Goal: Complete application form: Complete application form

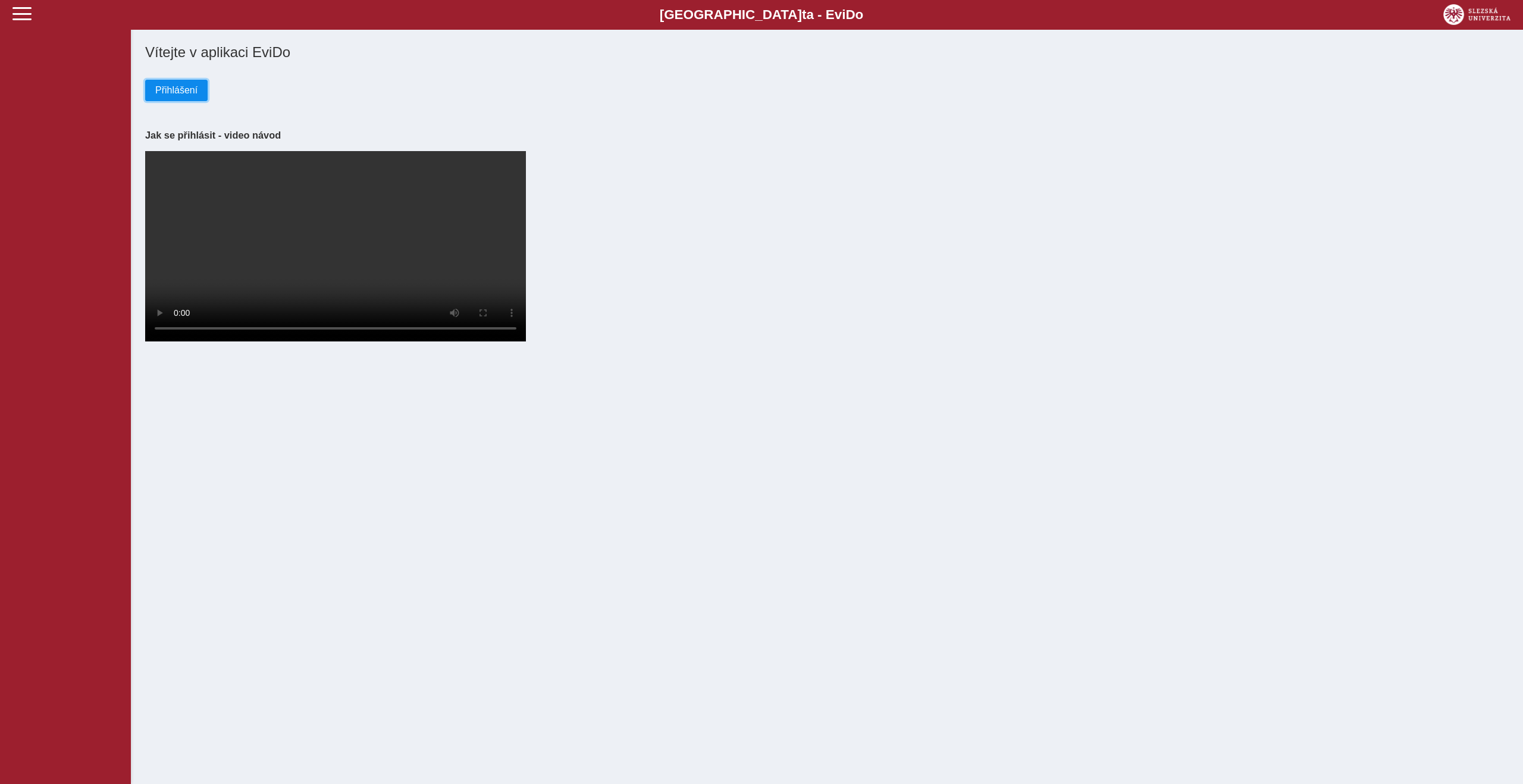
click at [173, 100] on button "Přihlášení" at bounding box center [176, 90] width 63 height 21
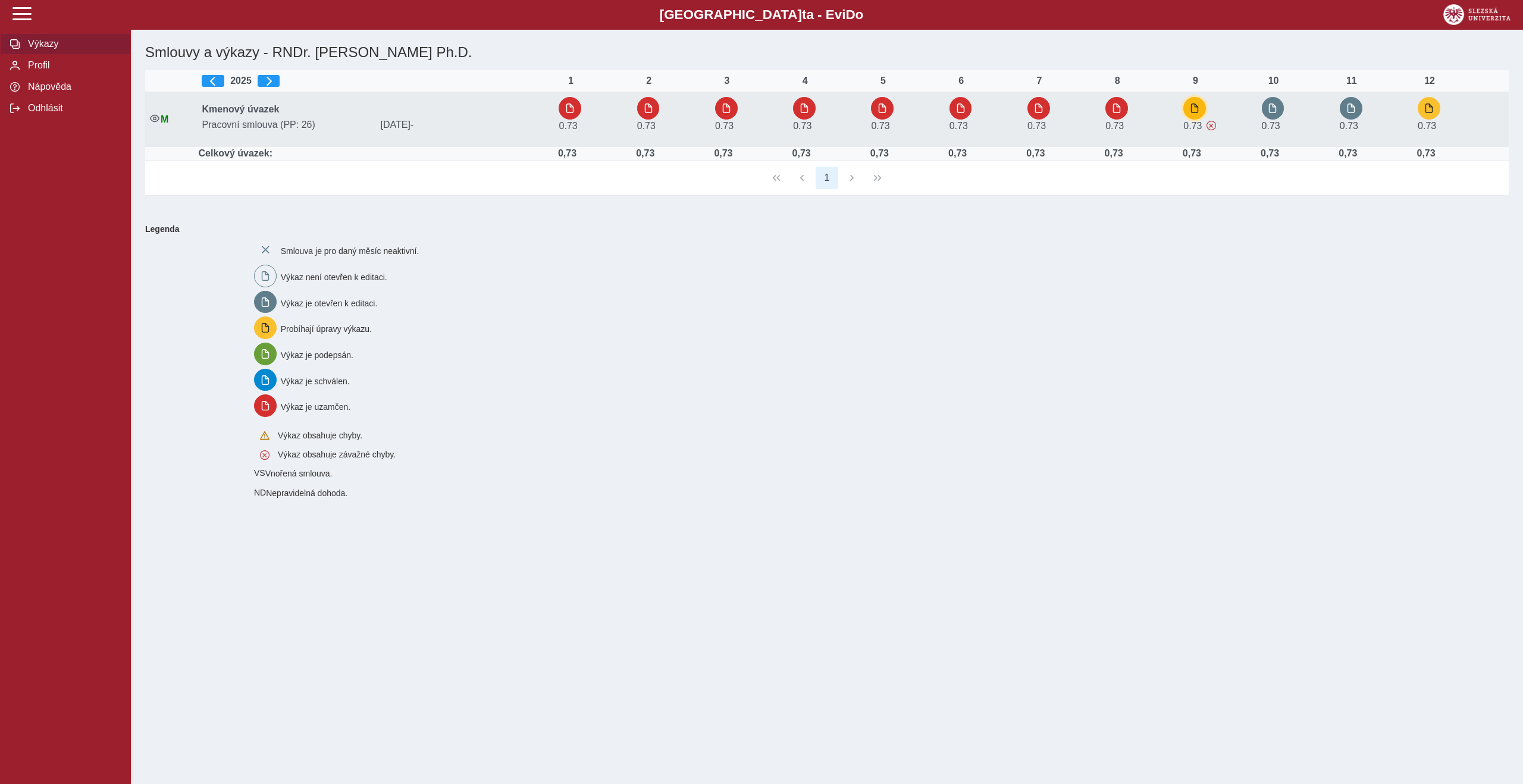
click at [1199, 116] on button "button" at bounding box center [1195, 108] width 23 height 23
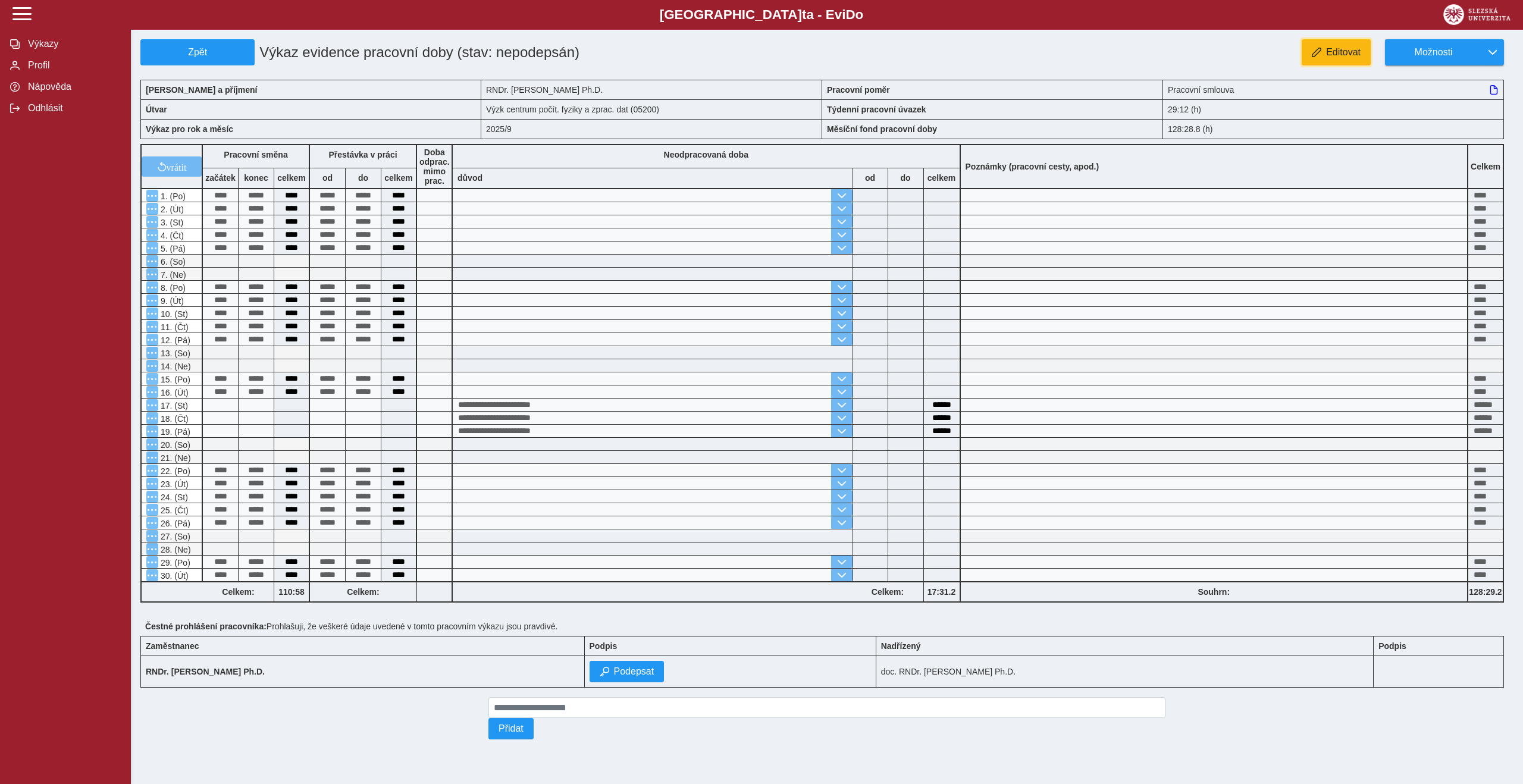
click at [1306, 45] on button "Editovat" at bounding box center [1336, 53] width 69 height 26
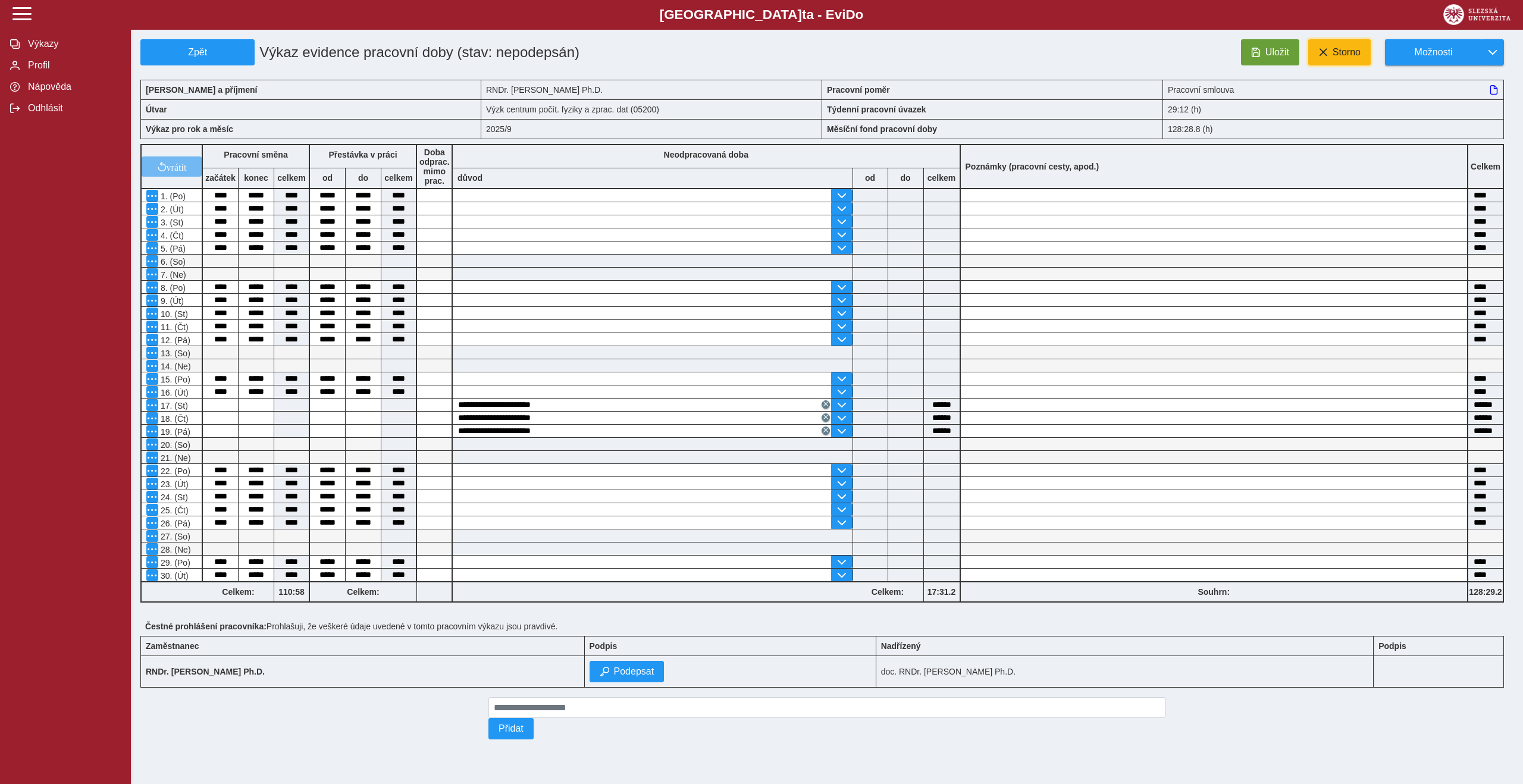
click at [1324, 47] on button "Storno" at bounding box center [1340, 53] width 63 height 26
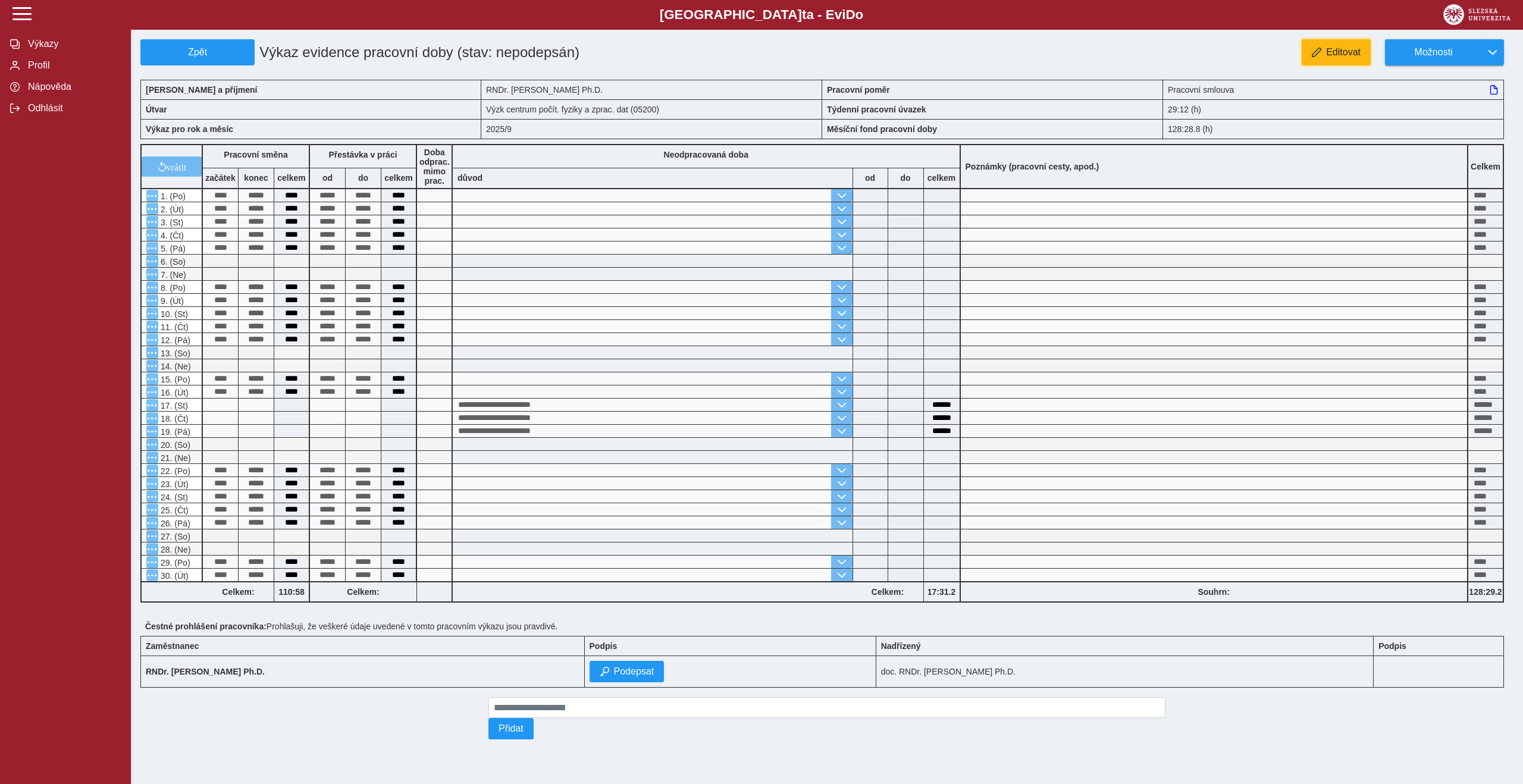
click at [1326, 50] on span "Editovat" at bounding box center [1343, 52] width 34 height 11
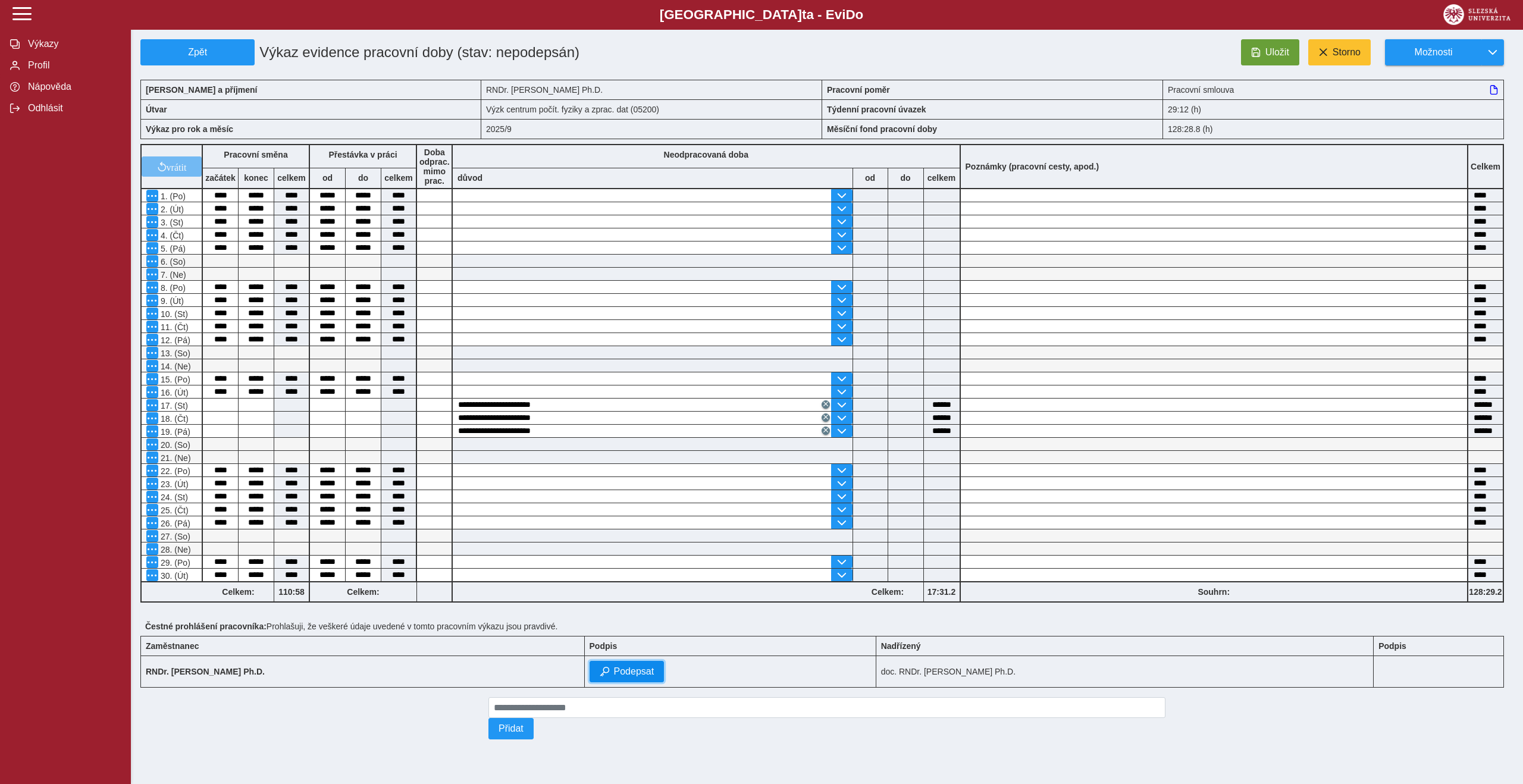
click at [654, 674] on span "Podepsat" at bounding box center [634, 672] width 41 height 11
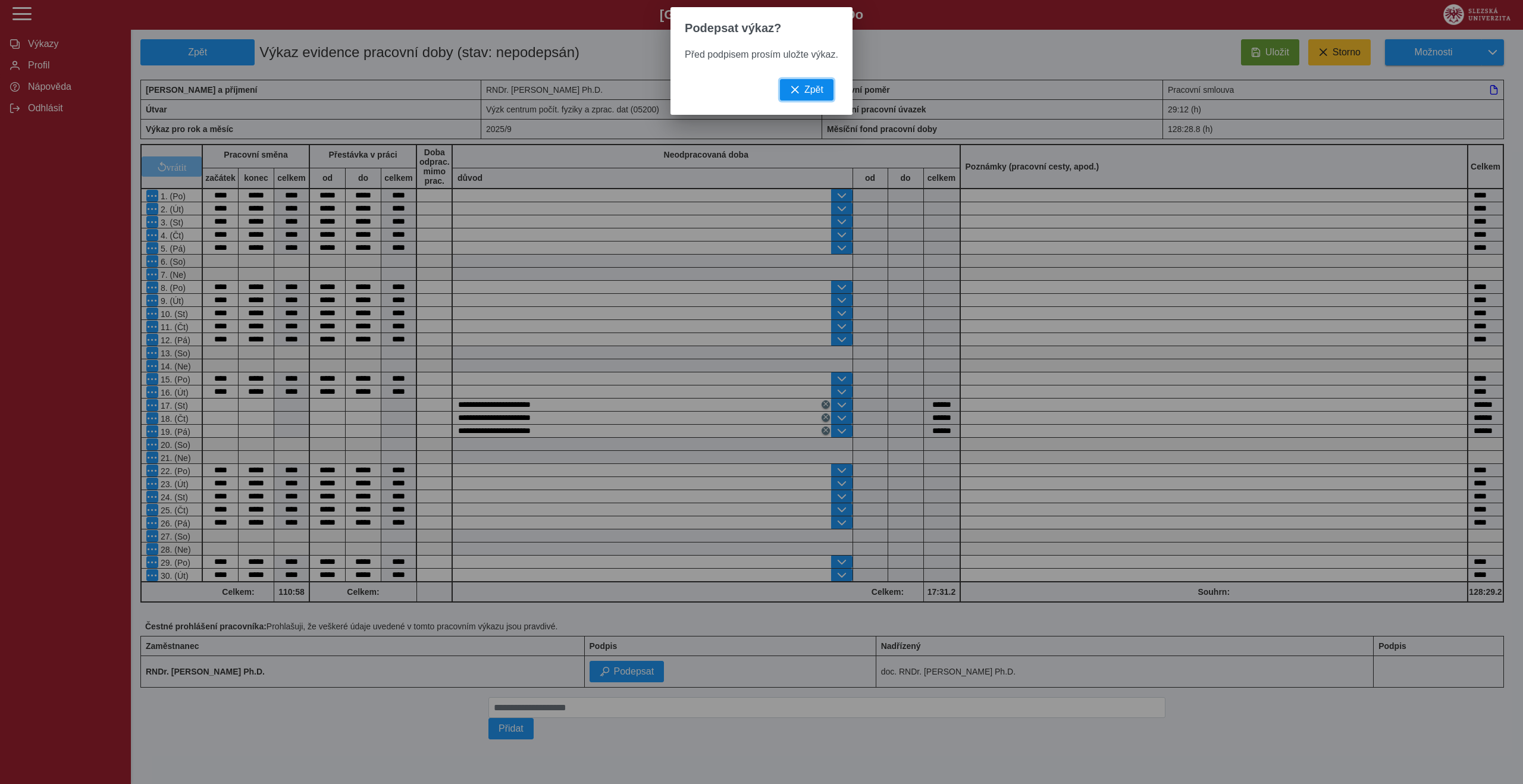
click at [799, 98] on button "Zpět" at bounding box center [807, 90] width 54 height 21
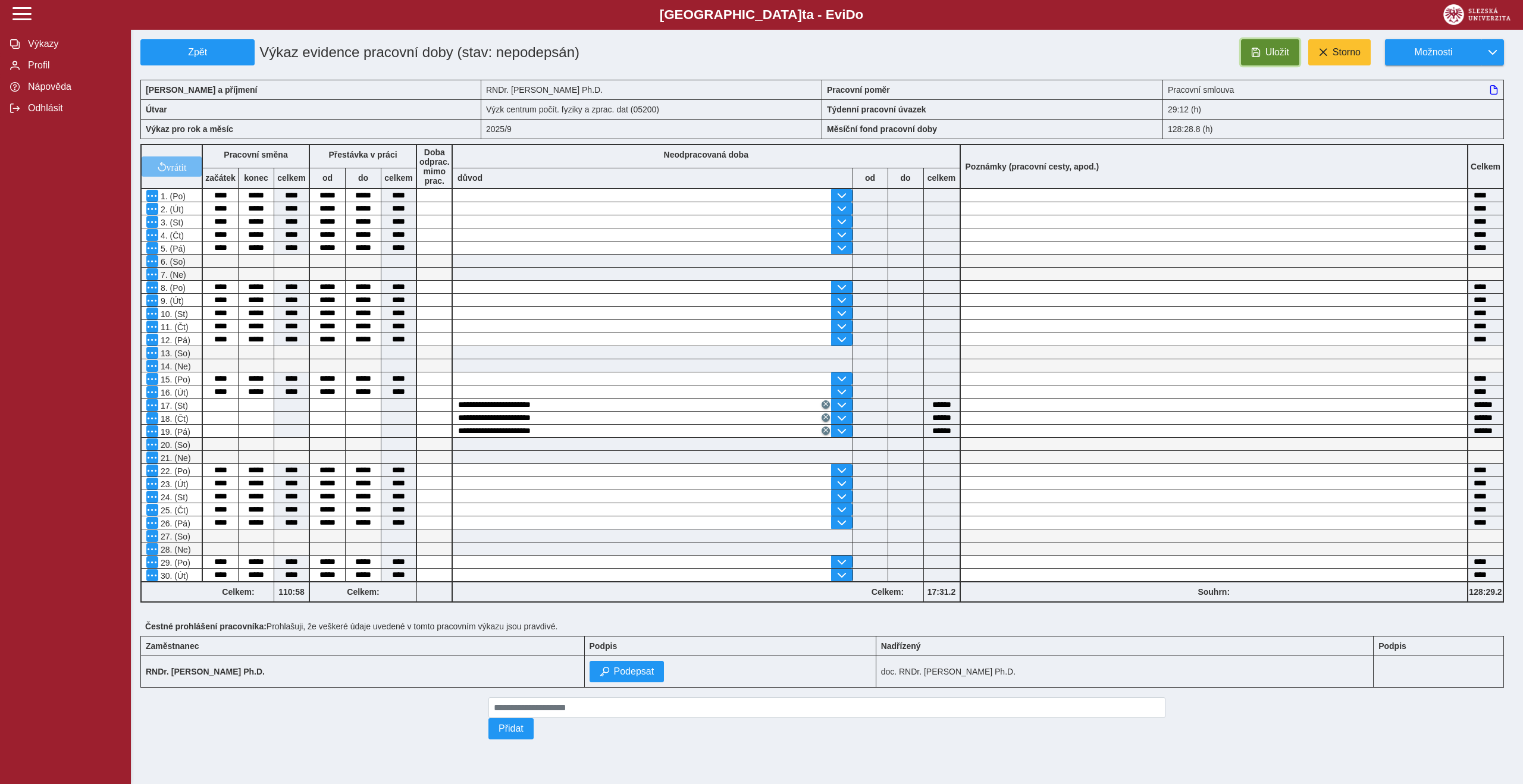
click at [1269, 57] on button "Uložit" at bounding box center [1271, 53] width 58 height 26
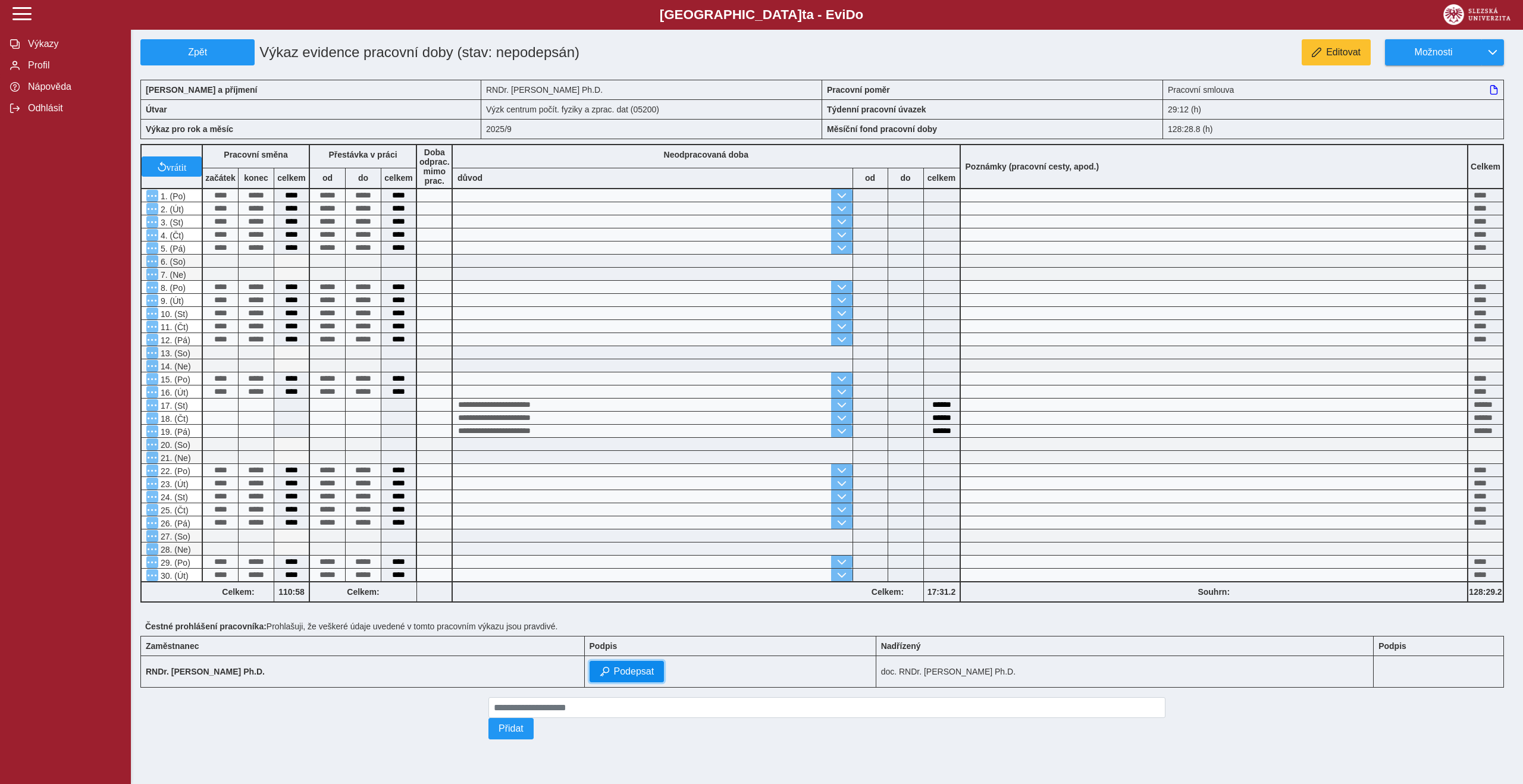
click at [654, 677] on span "Podepsat" at bounding box center [634, 672] width 41 height 11
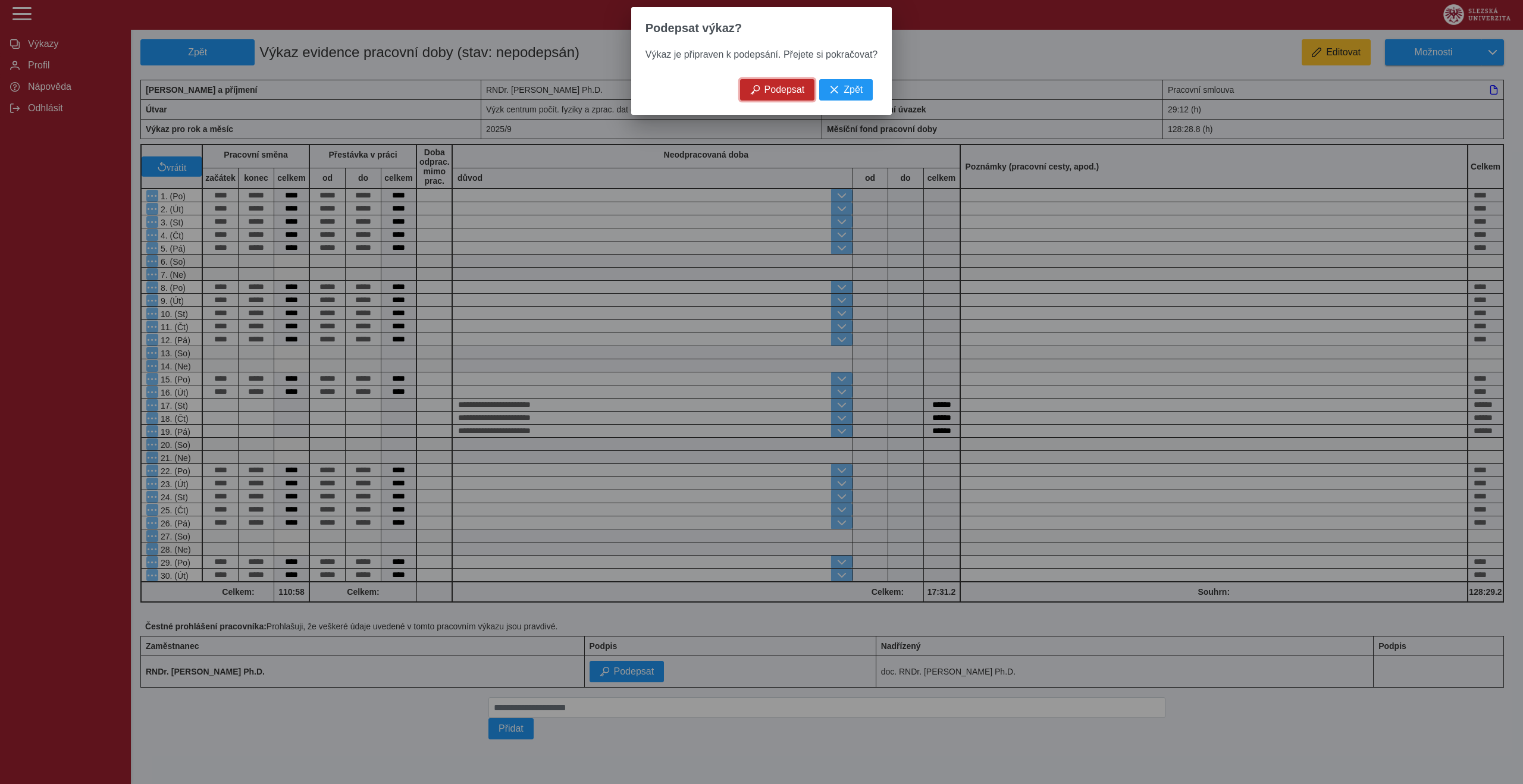
click at [780, 95] on button "Podepsat" at bounding box center [777, 90] width 75 height 21
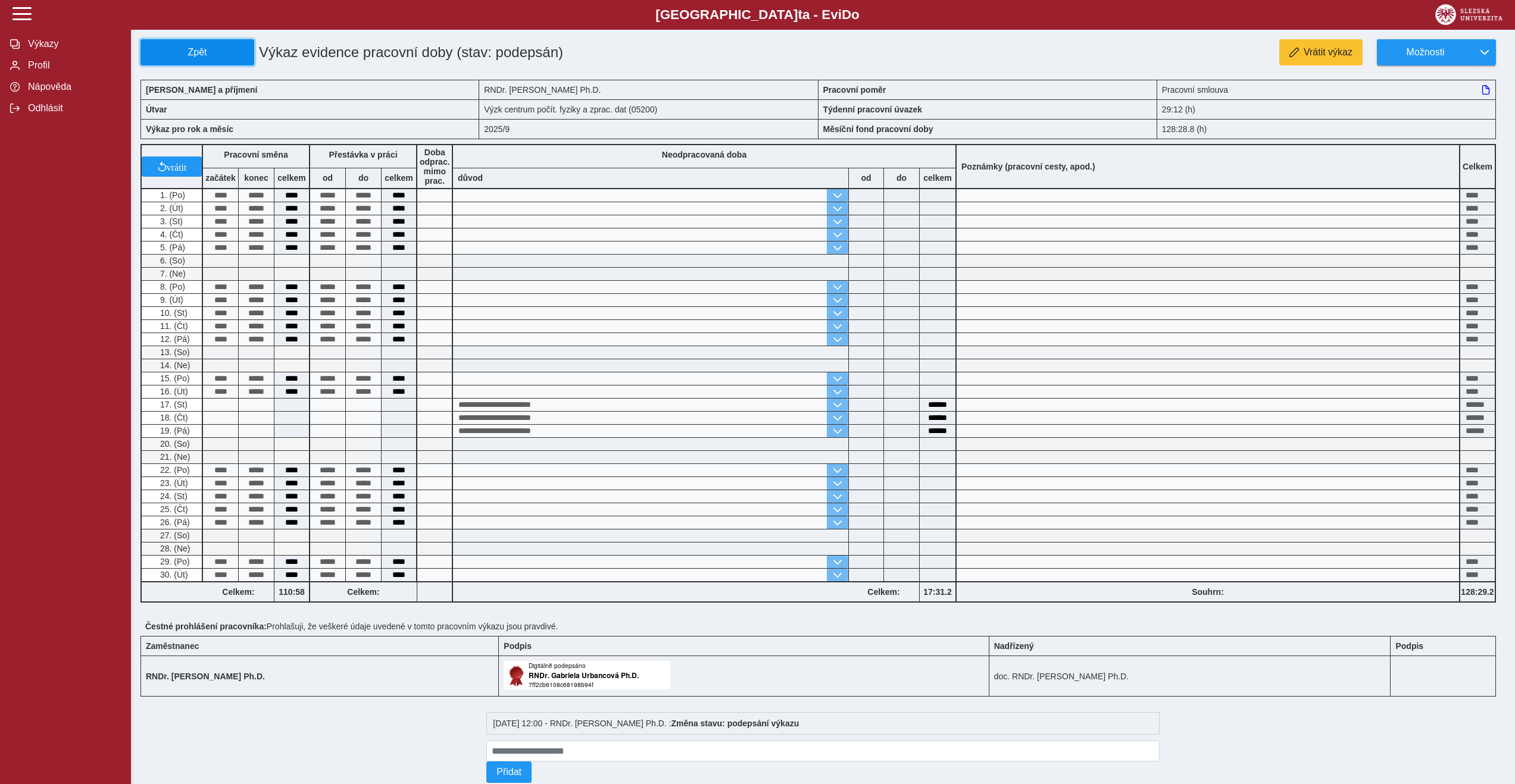
click at [191, 45] on button "Zpět" at bounding box center [197, 53] width 114 height 26
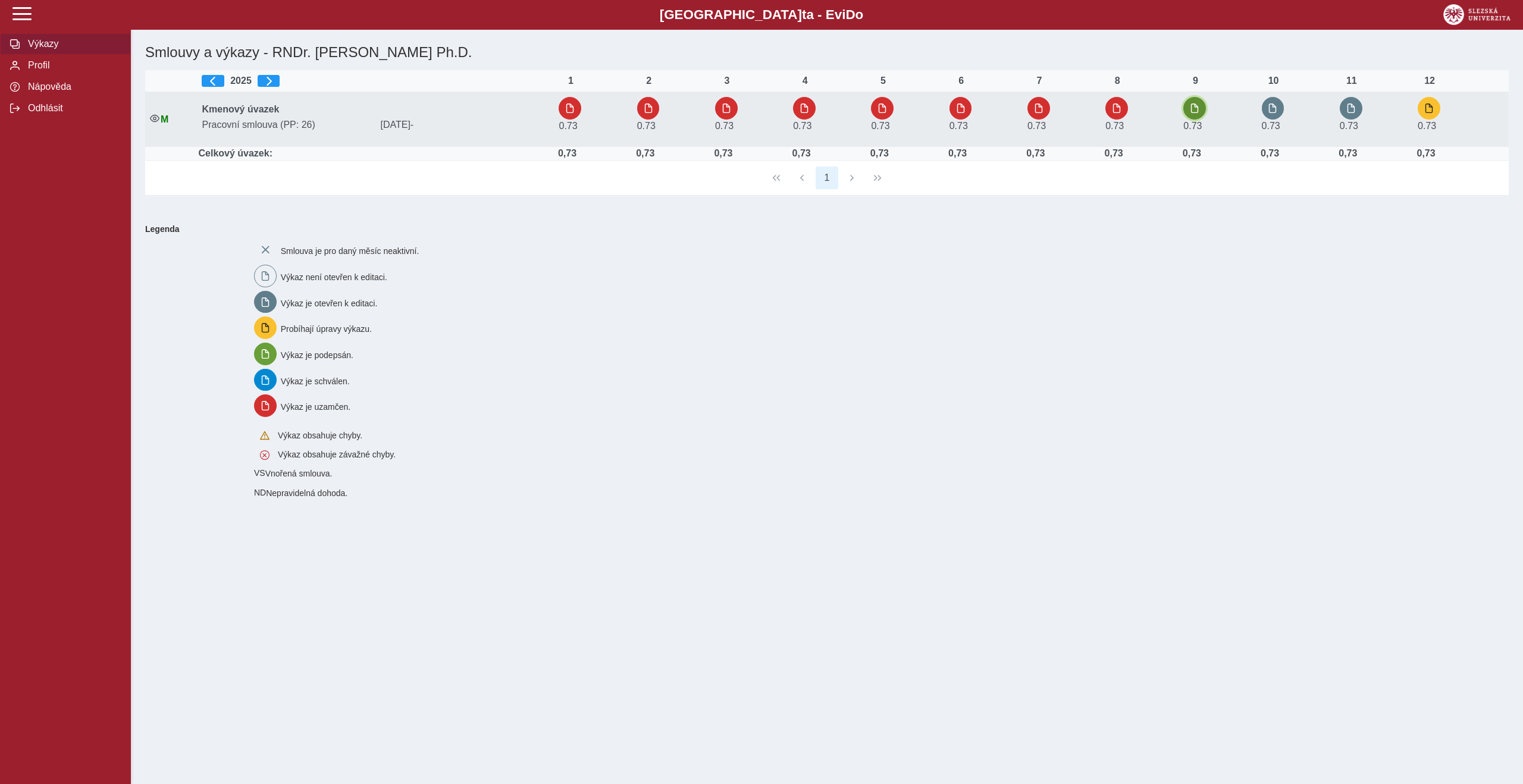
click at [1205, 102] on button "button" at bounding box center [1195, 108] width 23 height 23
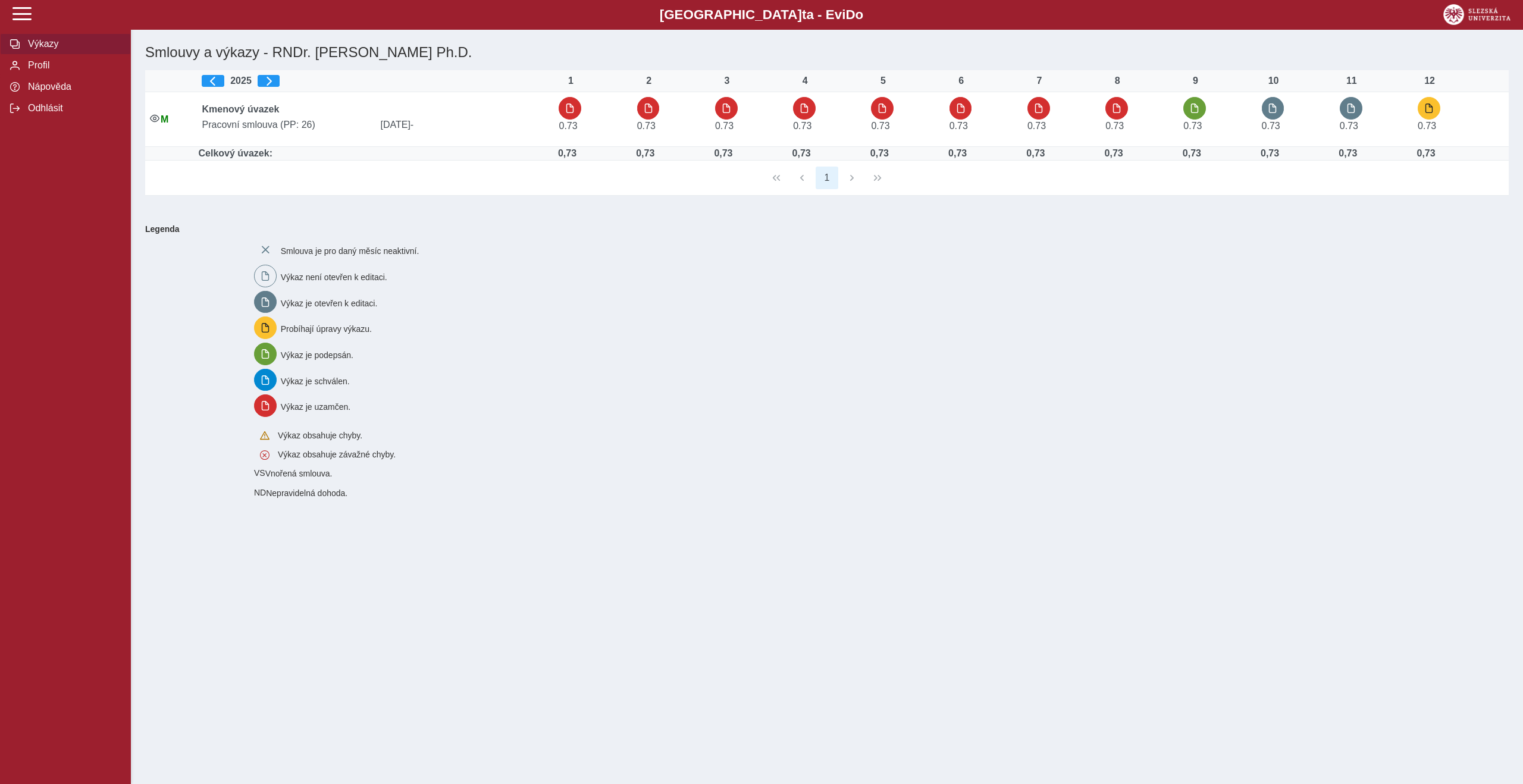
click at [907, 312] on div "Smlouva je pro daný měsíc neaktivní. Výkaz není otevřen k editaci. Výkaz je ote…" at bounding box center [875, 368] width 1251 height 269
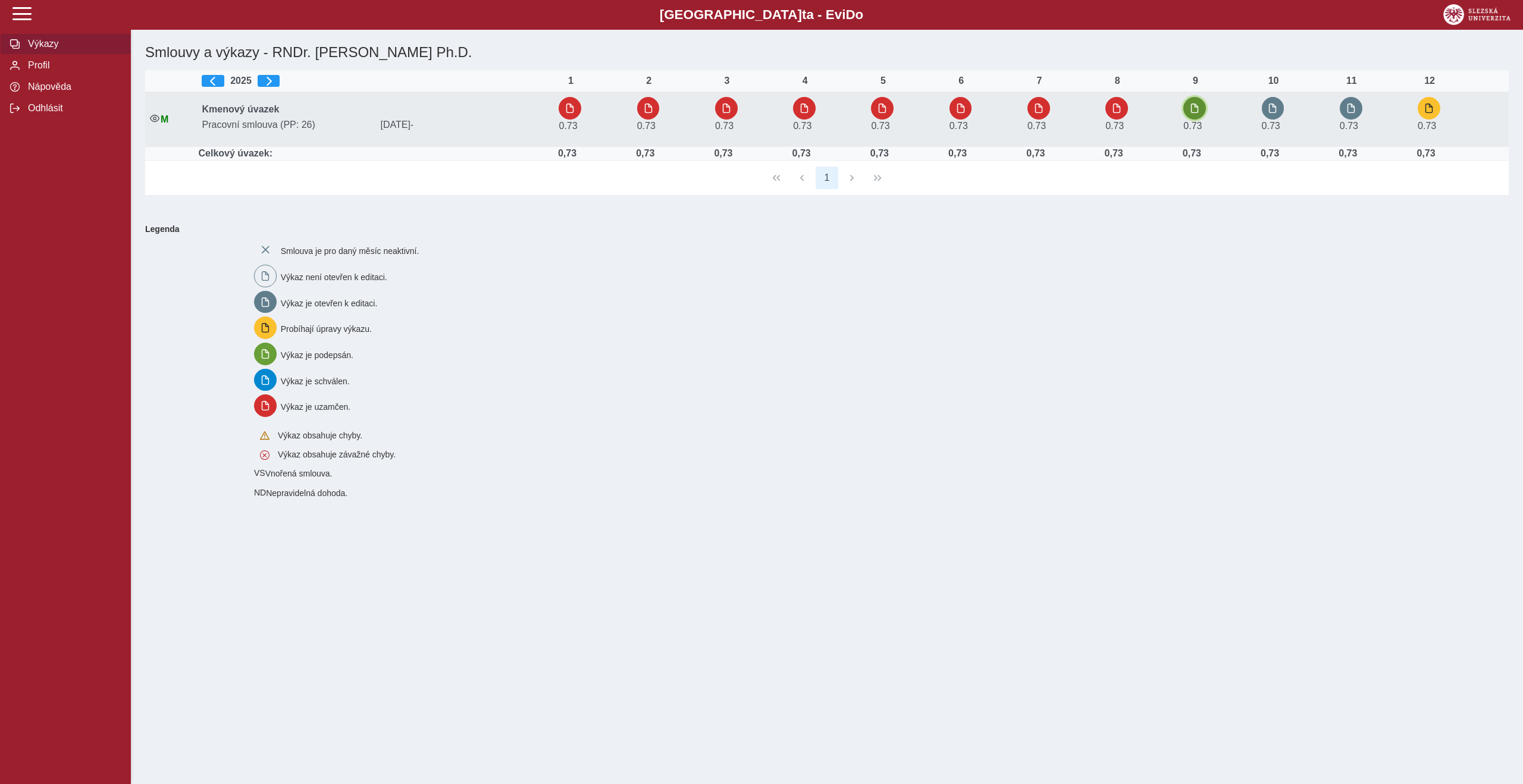
click at [1198, 110] on span "button" at bounding box center [1194, 108] width 10 height 10
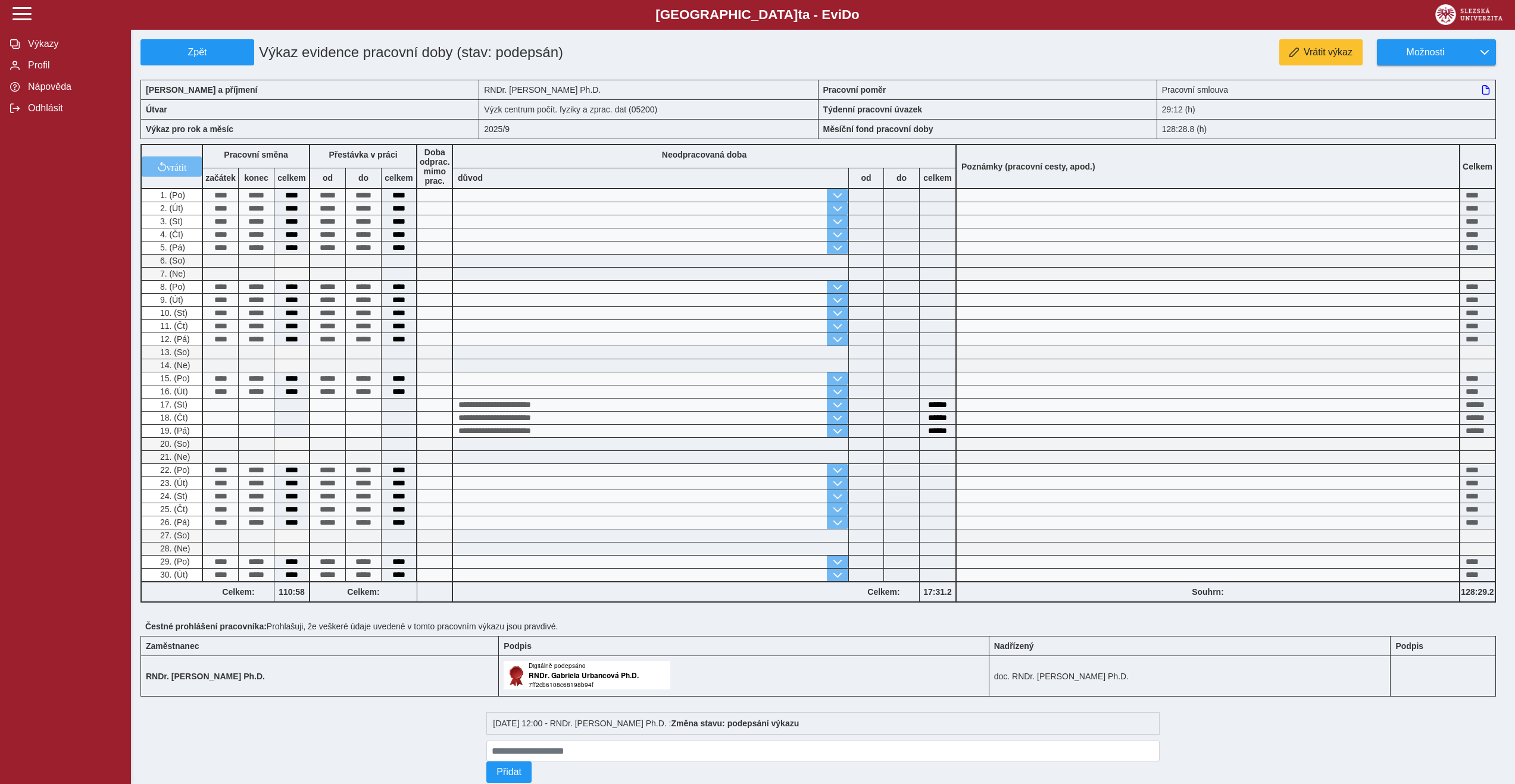
scroll to position [35, 0]
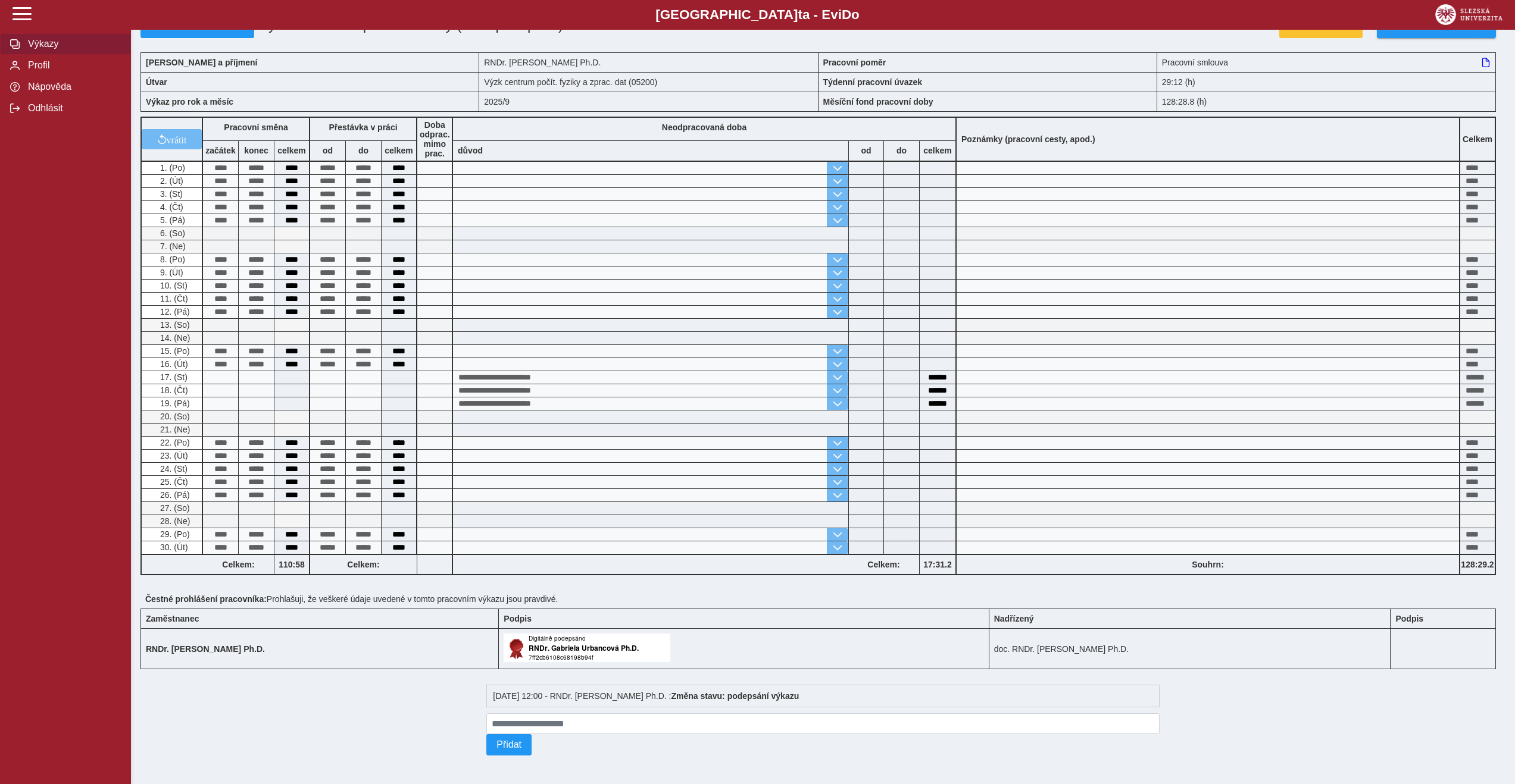
click at [45, 41] on span "Výkazy" at bounding box center [72, 44] width 96 height 11
